Goal: Task Accomplishment & Management: Manage account settings

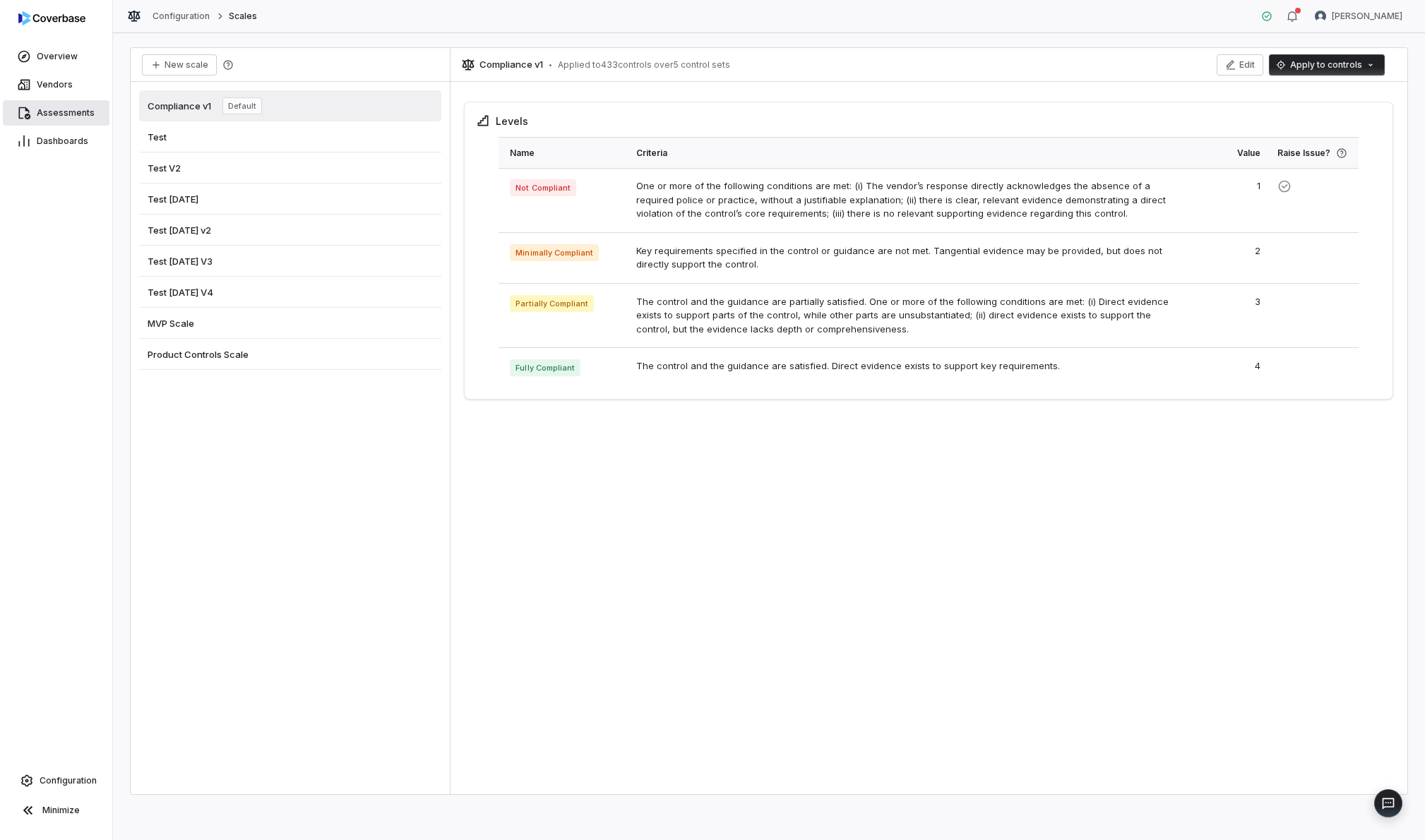
click at [69, 112] on span "Assessments" at bounding box center [66, 113] width 58 height 11
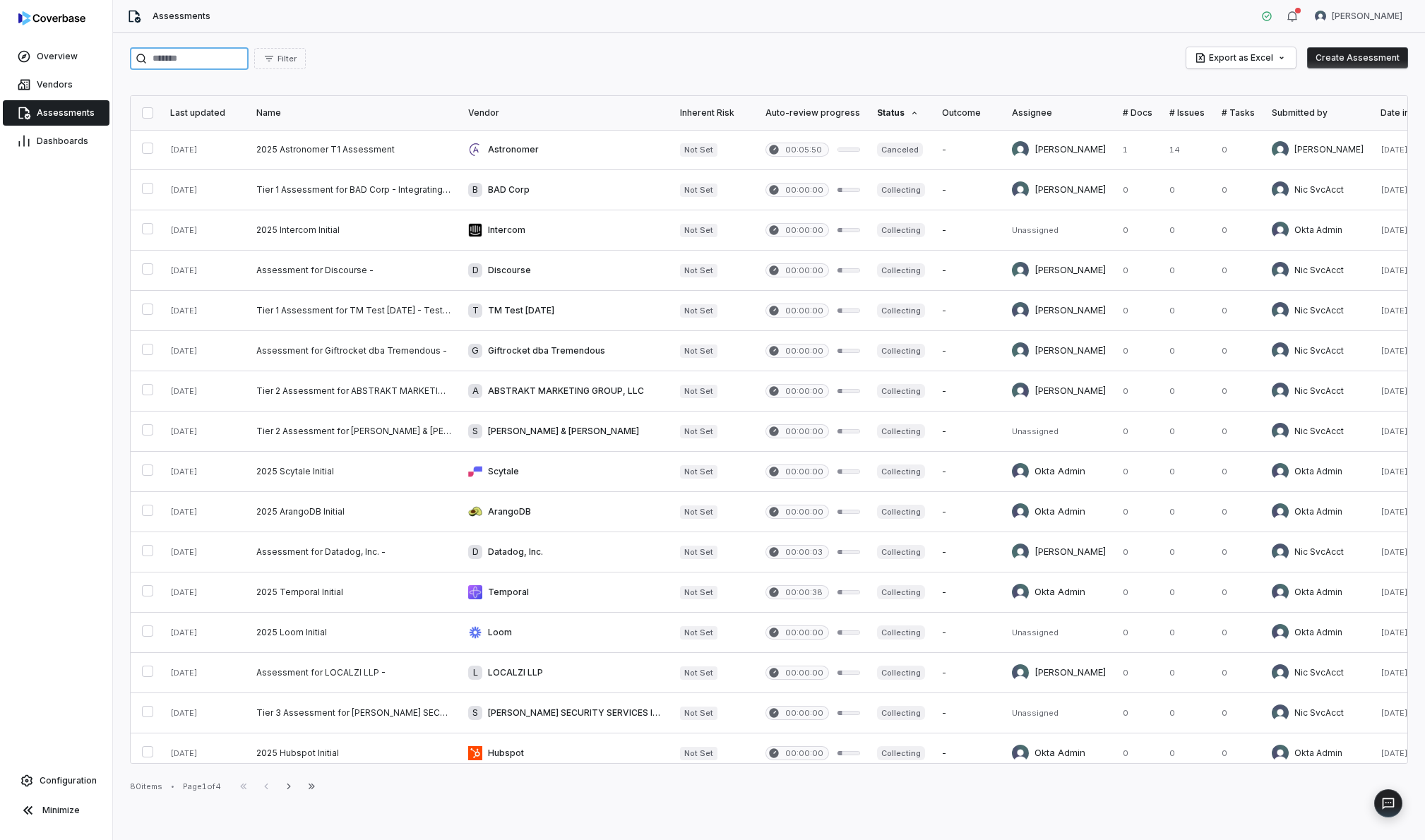
click at [199, 60] on input "search" at bounding box center [189, 58] width 118 height 22
type input "******"
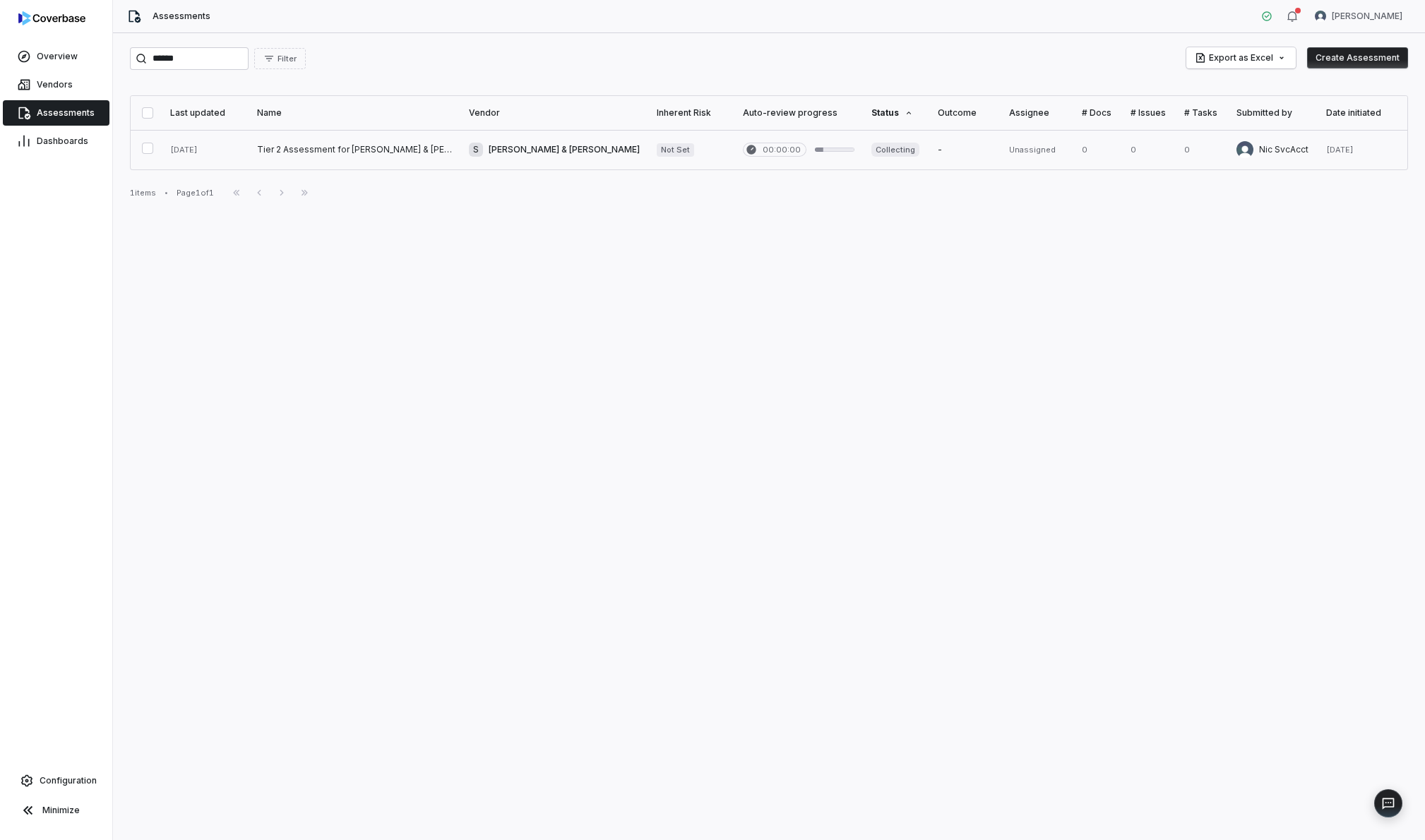
click at [386, 155] on link at bounding box center [354, 150] width 211 height 40
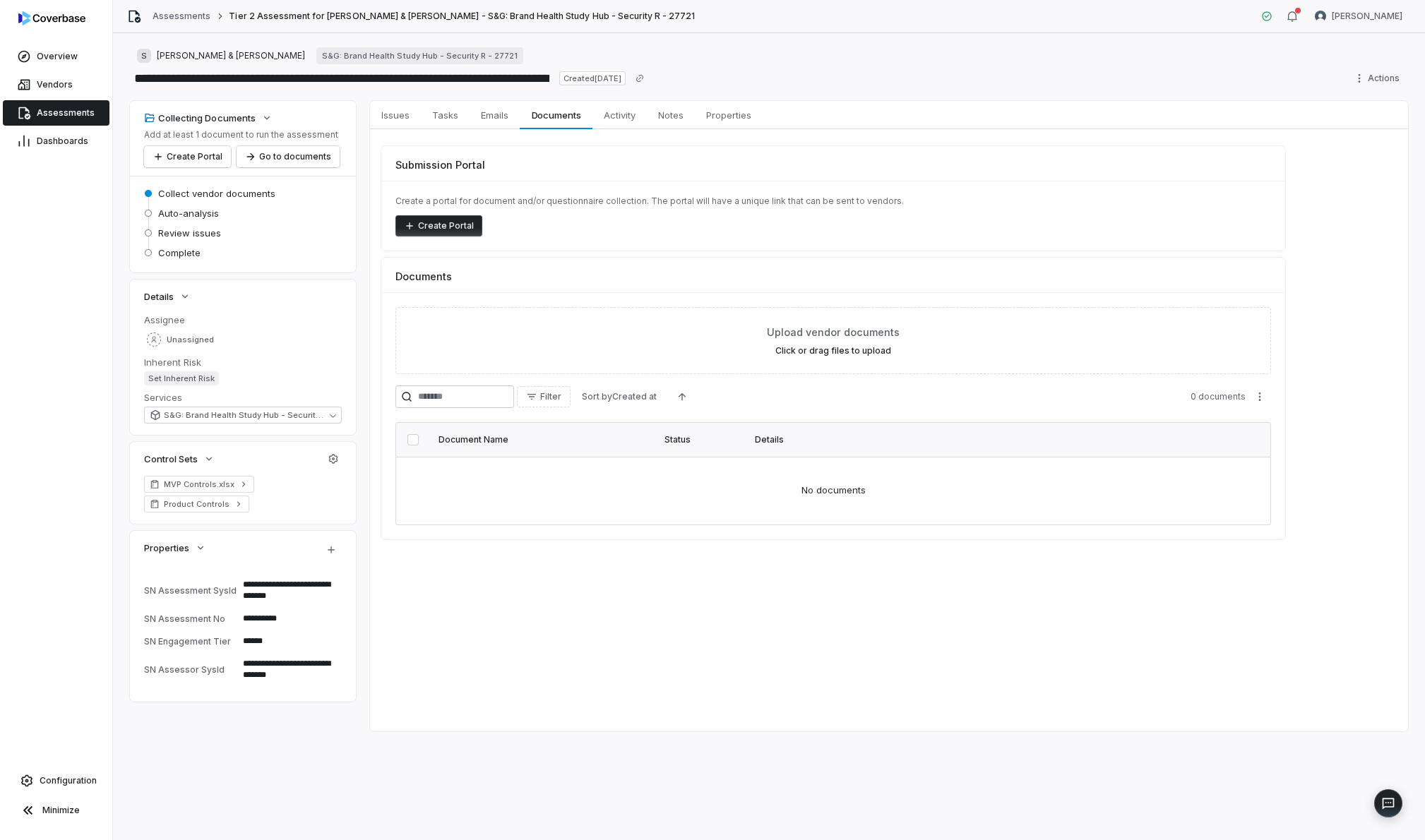
click at [725, 171] on div "Submission Portal" at bounding box center [833, 159] width 904 height 26
click at [574, 121] on span "Documents" at bounding box center [557, 115] width 61 height 18
click at [793, 462] on td "No documents" at bounding box center [833, 490] width 875 height 67
click at [733, 485] on td "No documents" at bounding box center [833, 490] width 875 height 67
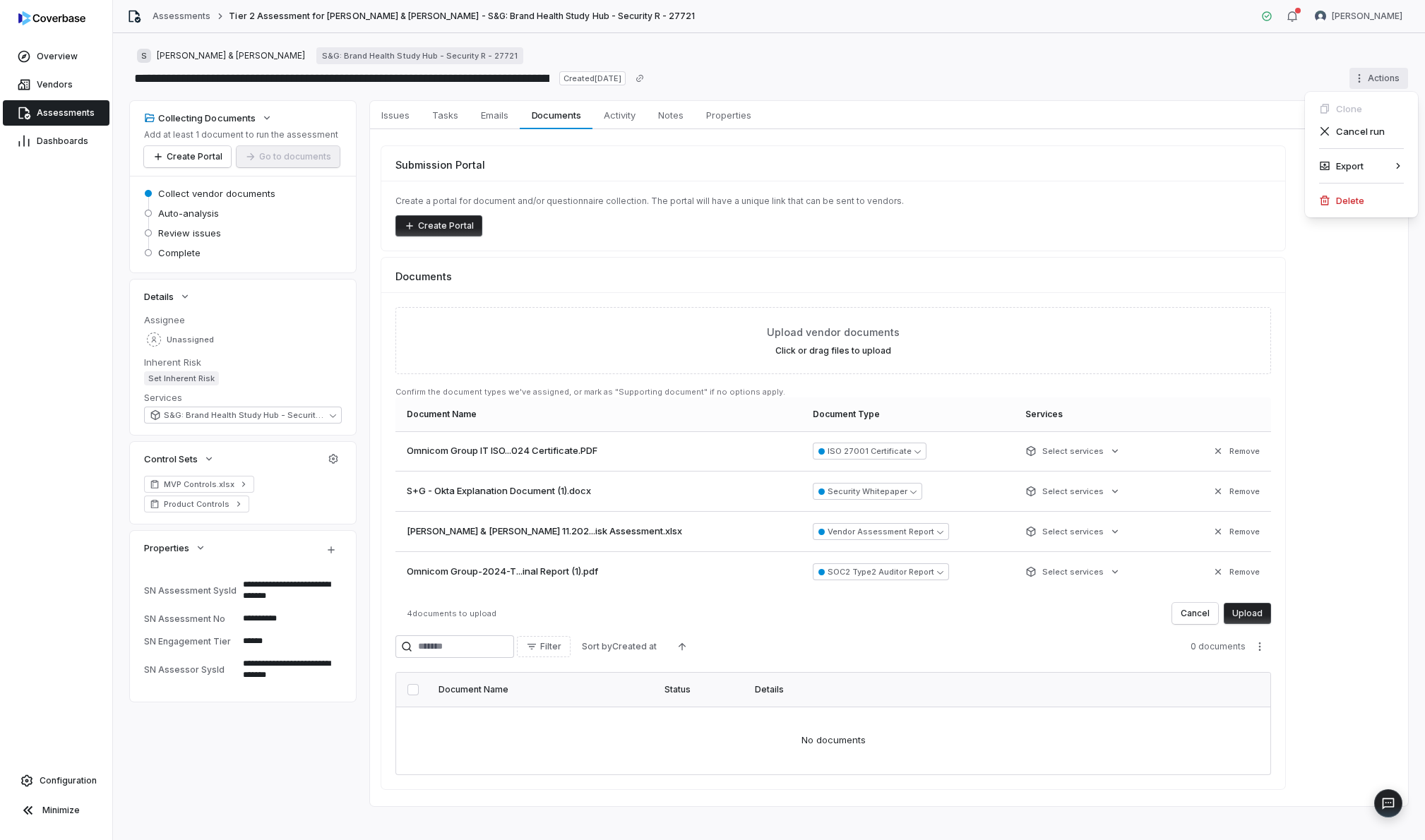
click at [978, 75] on html "**********" at bounding box center [712, 420] width 1425 height 840
click at [978, 203] on div "Delete" at bounding box center [1362, 200] width 102 height 22
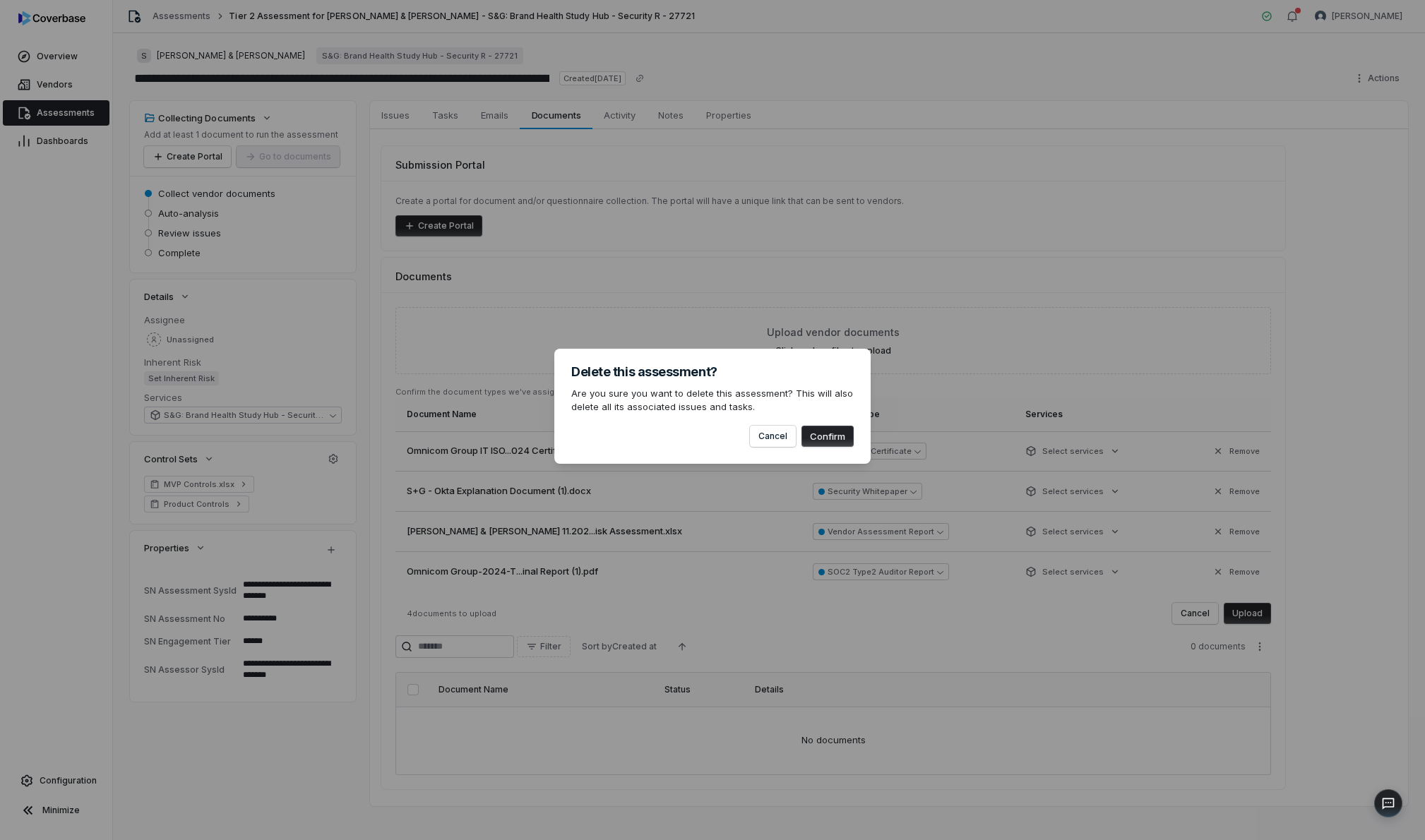
click at [820, 440] on button "Confirm" at bounding box center [827, 436] width 53 height 21
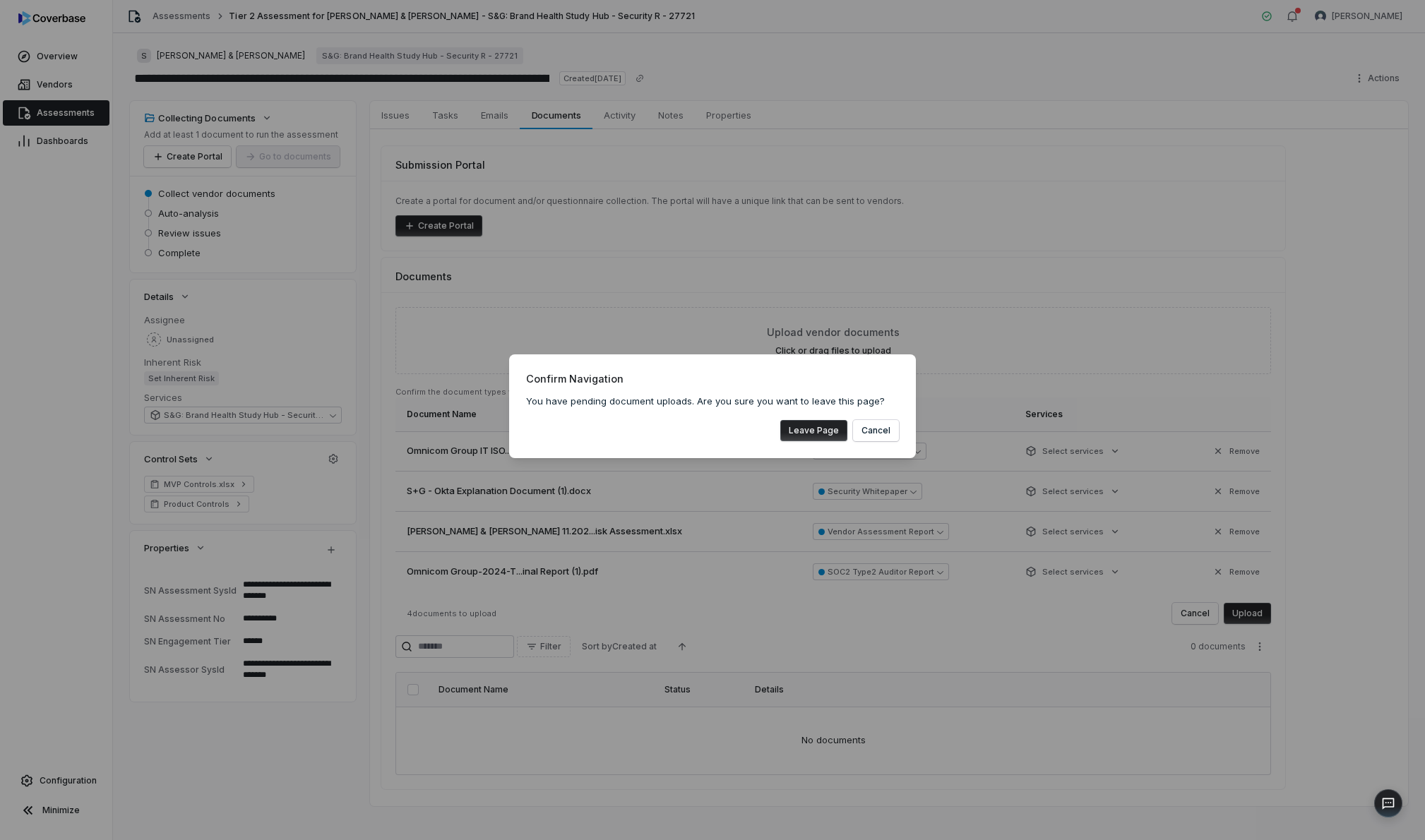
type textarea "*"
click at [814, 437] on button "Leave Page" at bounding box center [814, 430] width 67 height 21
